Goal: Browse casually

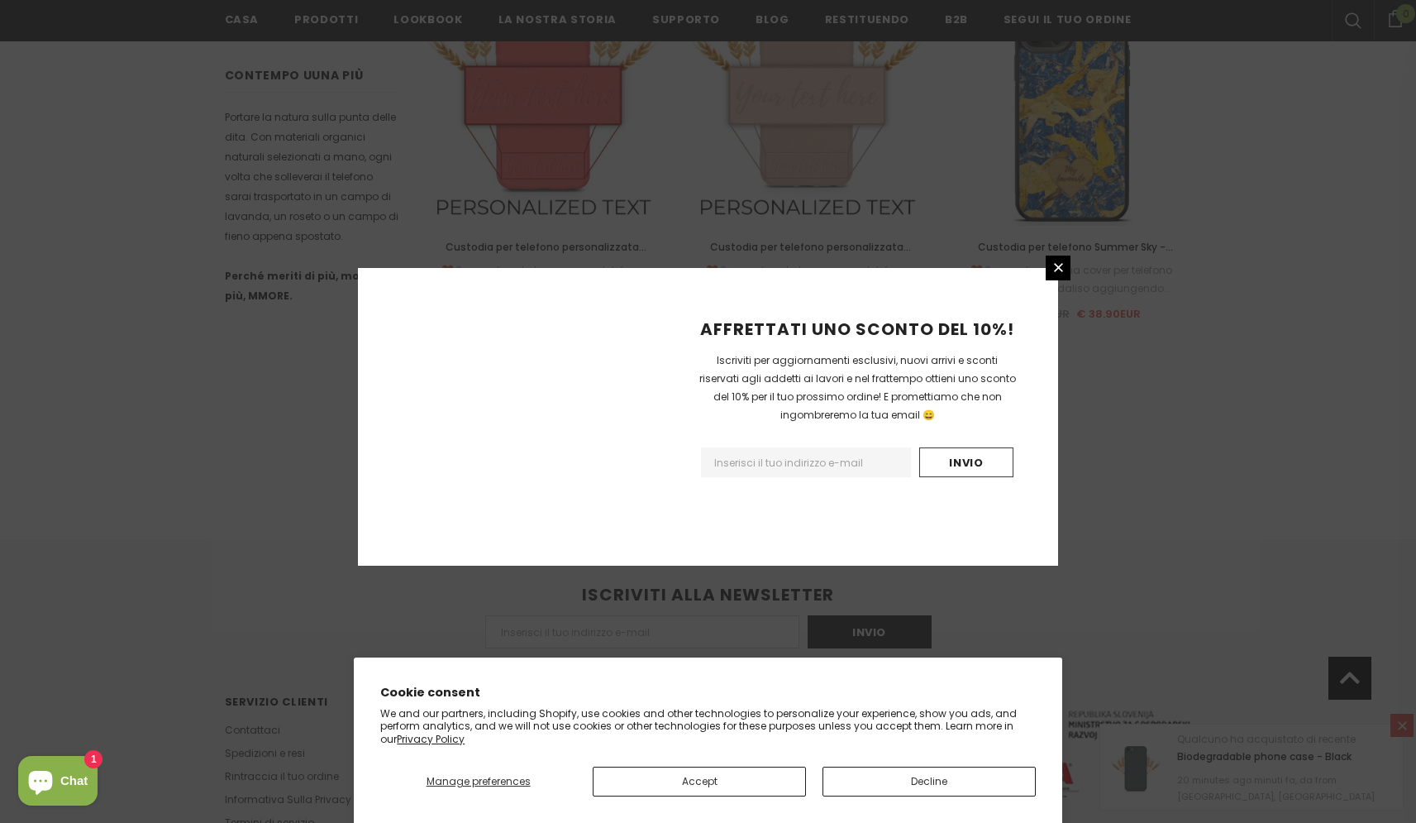
scroll to position [1001, 0]
